Goal: Information Seeking & Learning: Learn about a topic

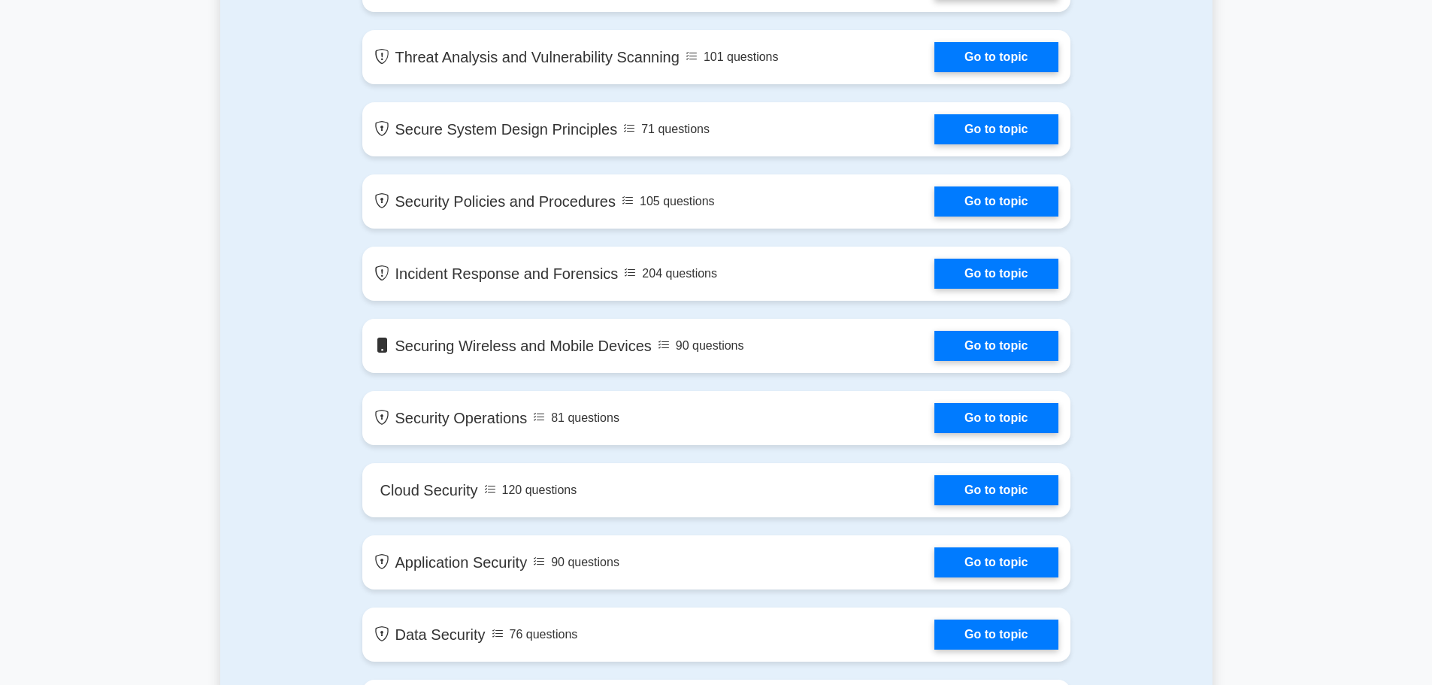
scroll to position [1503, 0]
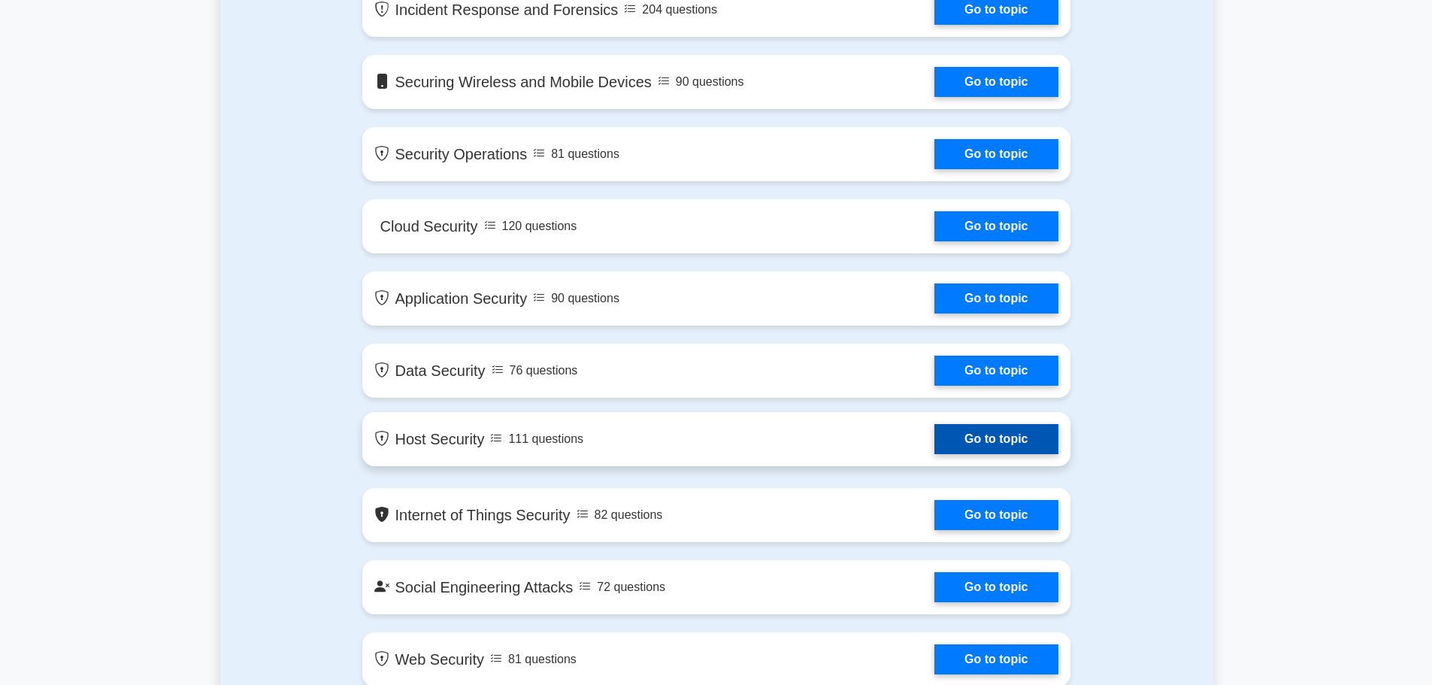
click at [950, 428] on link "Go to topic" at bounding box center [995, 439] width 123 height 30
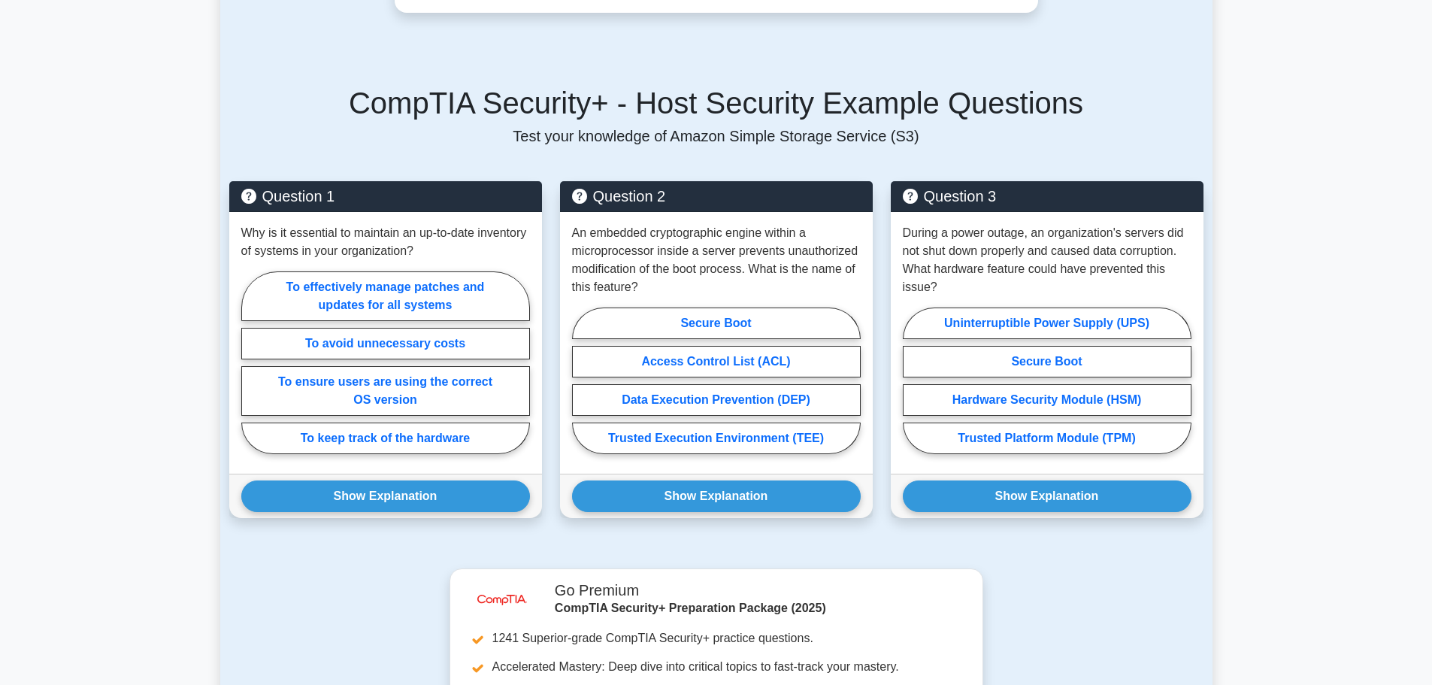
scroll to position [601, 0]
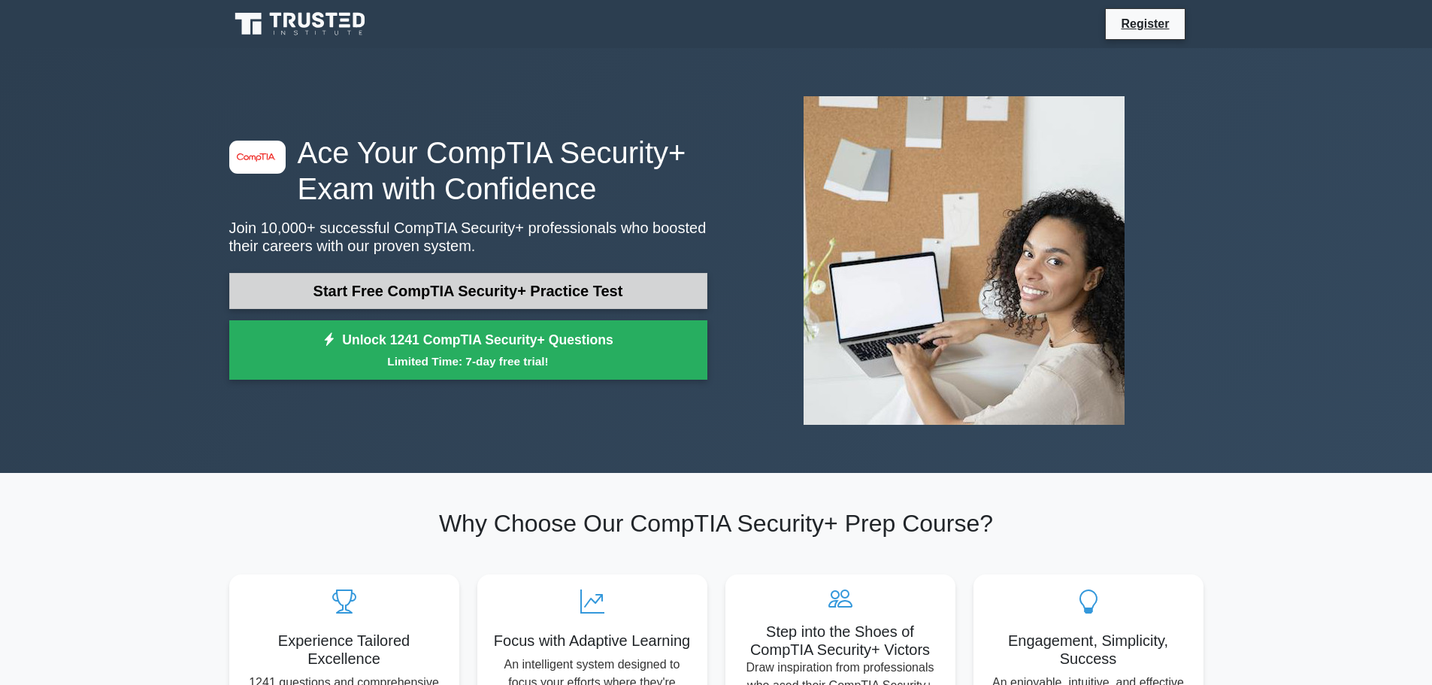
click at [425, 283] on link "Start Free CompTIA Security+ Practice Test" at bounding box center [468, 291] width 478 height 36
